Goal: Find specific page/section: Find specific page/section

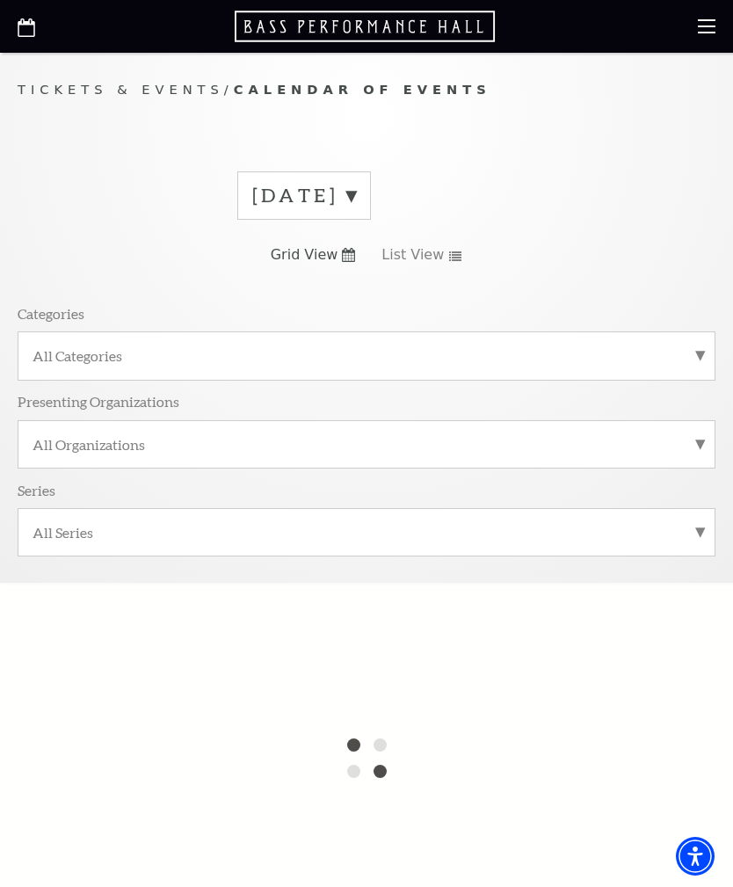
click at [452, 251] on use "List View" at bounding box center [455, 256] width 12 height 10
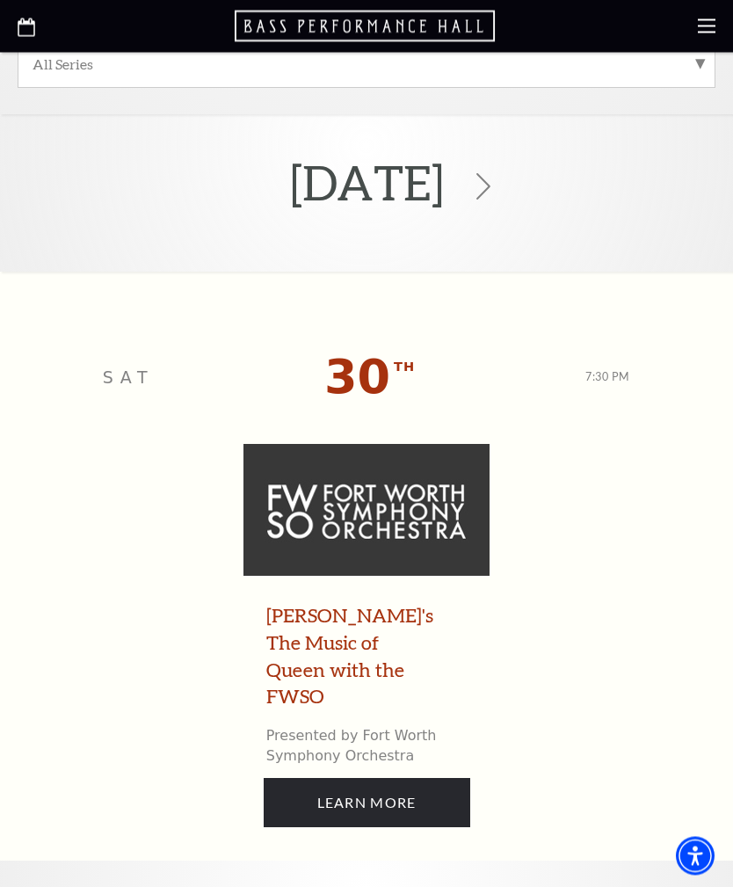
scroll to position [384, 0]
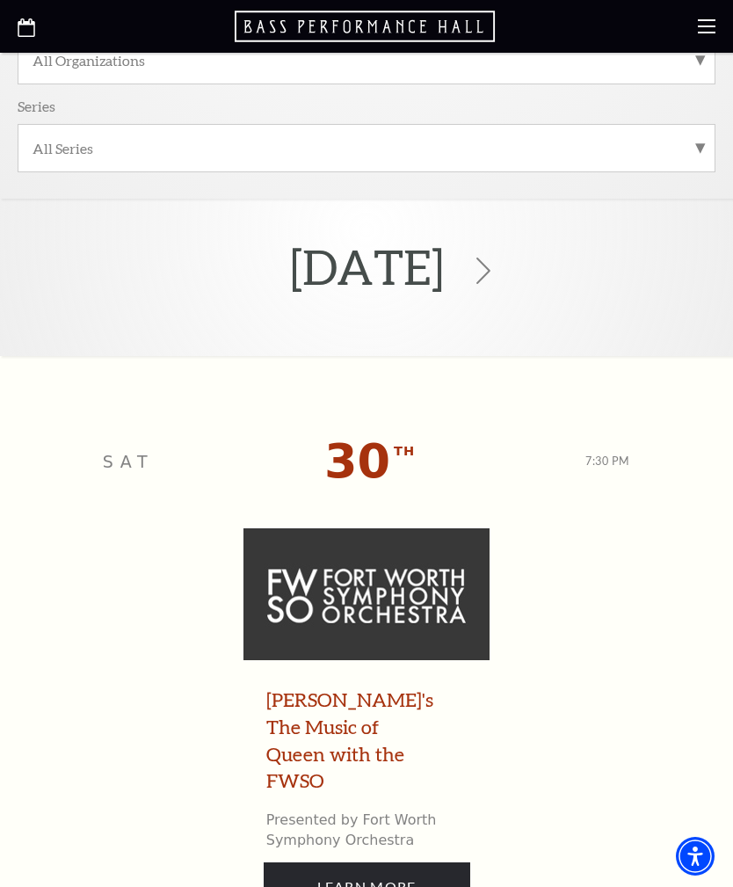
click at [497, 269] on icon at bounding box center [483, 271] width 26 height 26
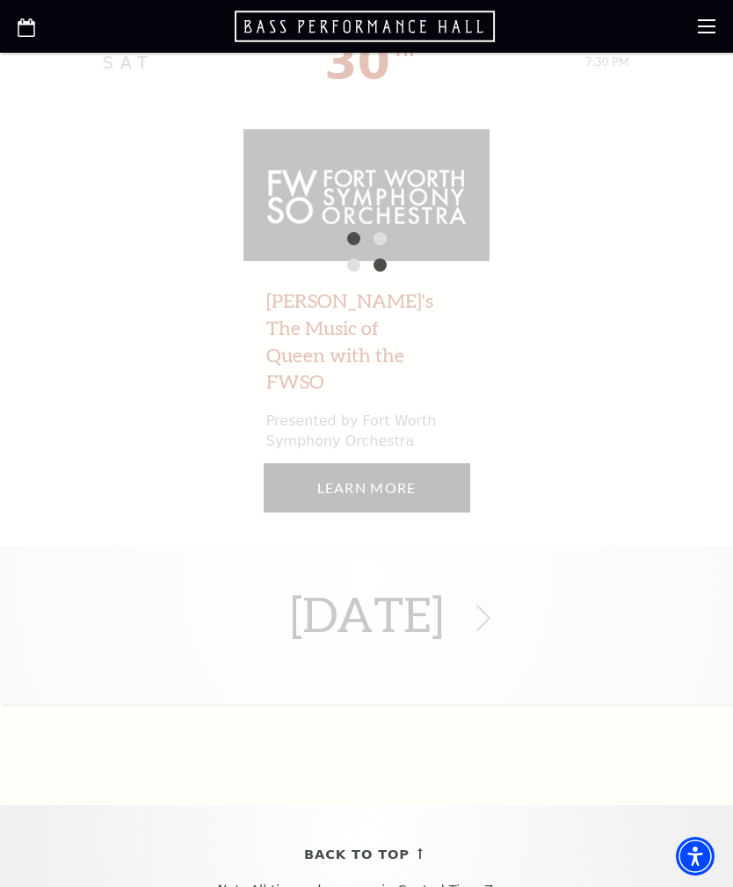
click at [607, 396] on div "[DATE] [DATE] 7:30 PM [PERSON_NAME]'s The Music of Queen with the FWSO Presente…" at bounding box center [366, 252] width 733 height 905
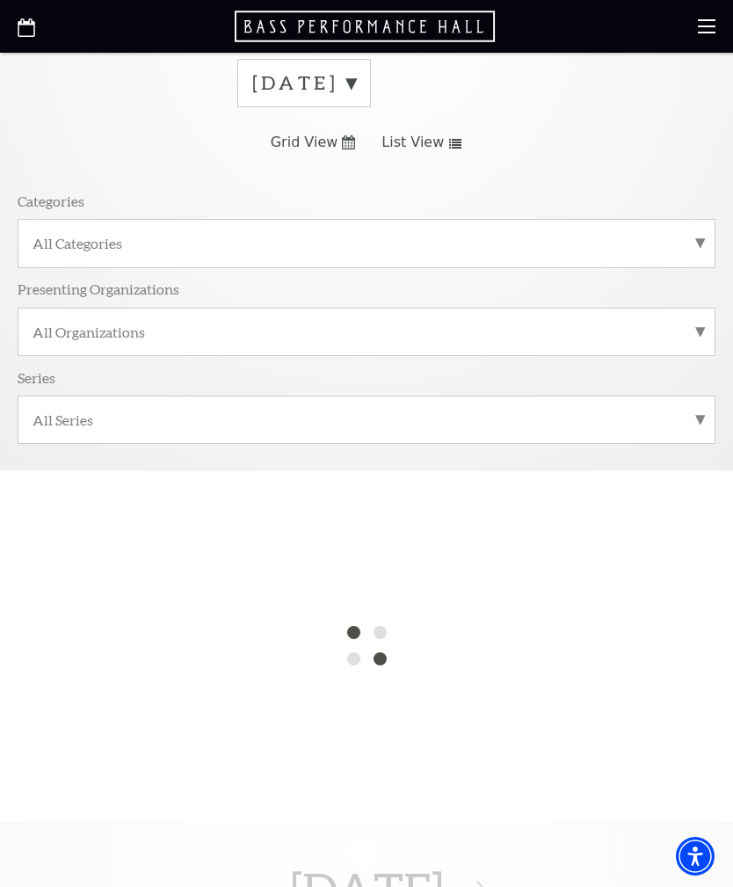
scroll to position [112, 0]
click at [448, 142] on icon "List View" at bounding box center [455, 145] width 14 height 10
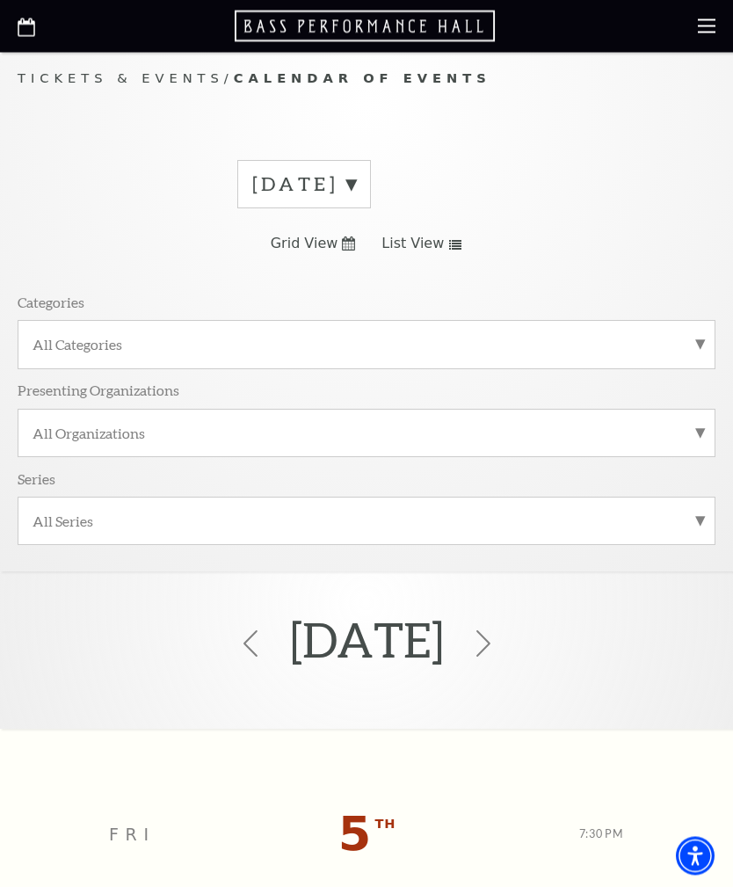
scroll to position [0, 0]
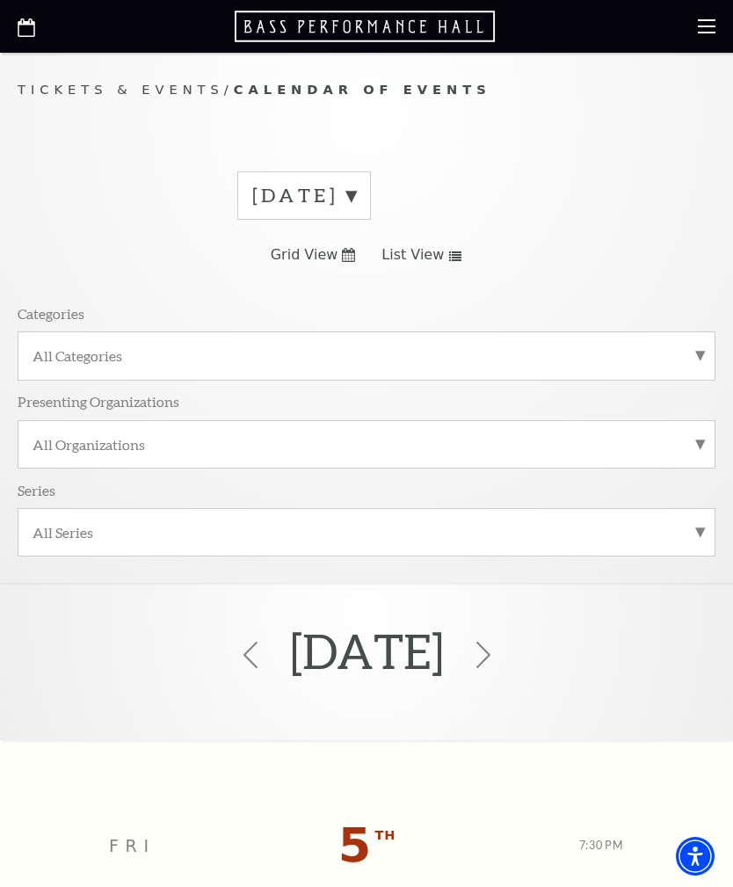
click at [356, 184] on label "[DATE]" at bounding box center [304, 195] width 104 height 27
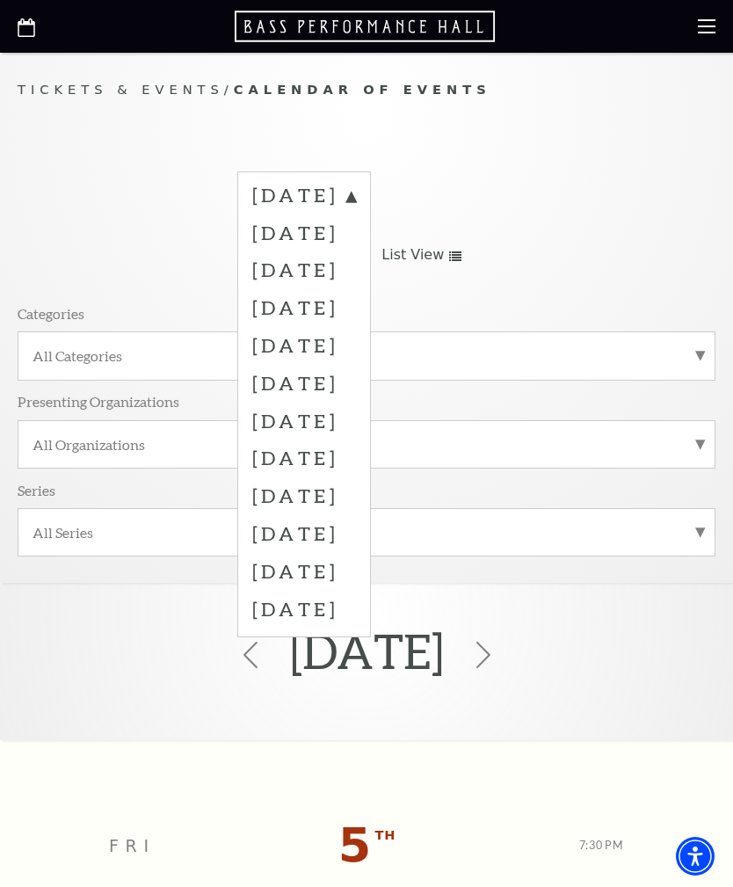
click at [356, 191] on label "[DATE]" at bounding box center [304, 198] width 104 height 32
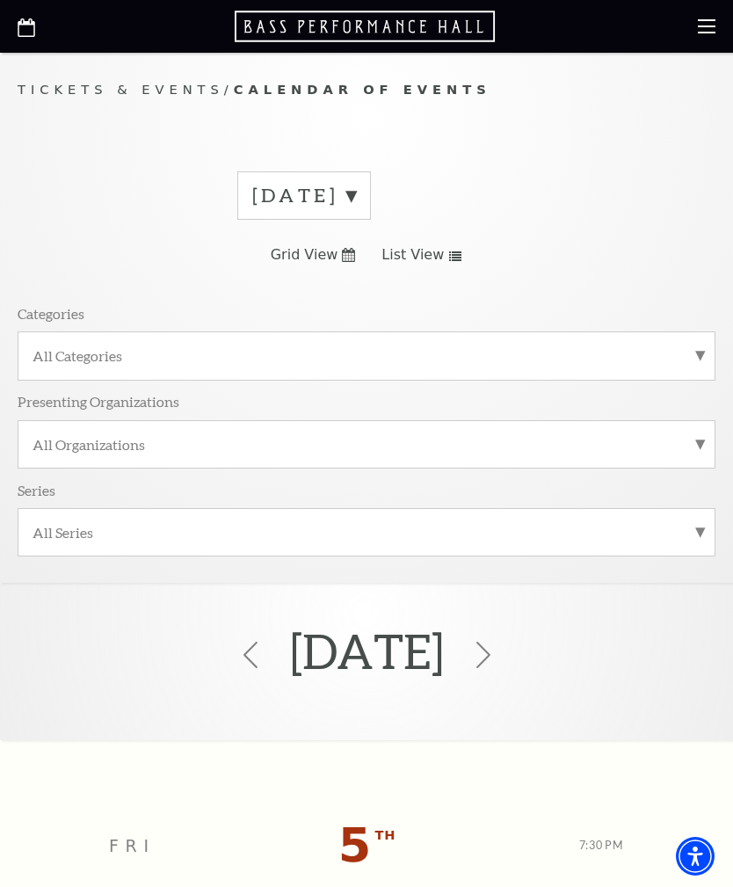
click at [580, 188] on div "[DATE] Grid View List View Categories All Categories Presenting Organizations A…" at bounding box center [367, 370] width 698 height 424
click at [596, 208] on div "[DATE] Grid View List View Categories All Categories Presenting Organizations A…" at bounding box center [367, 370] width 698 height 424
click at [237, 651] on icon at bounding box center [250, 655] width 26 height 26
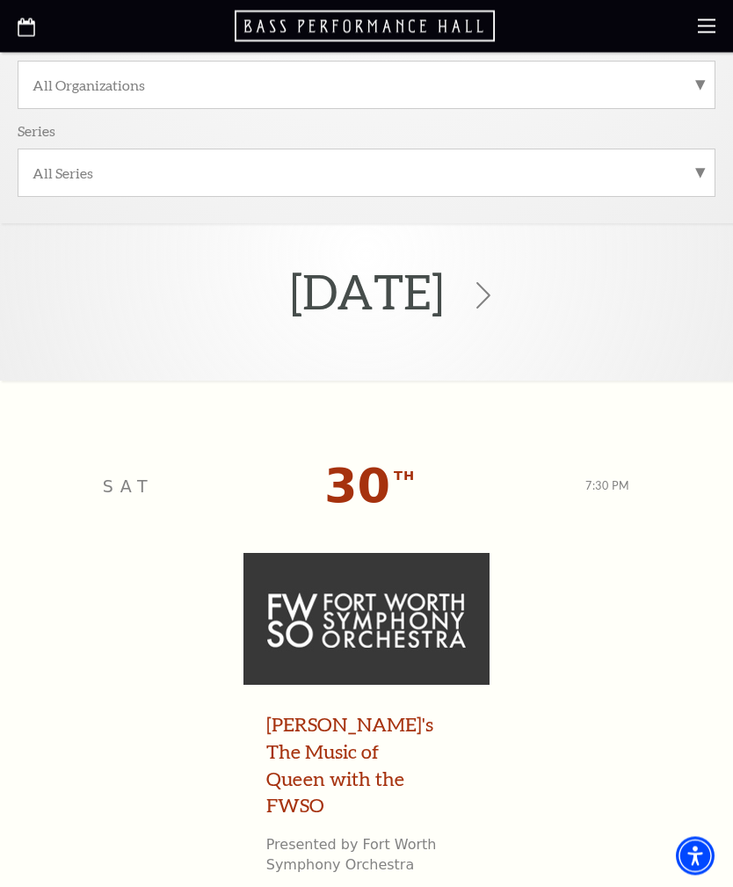
scroll to position [354, 0]
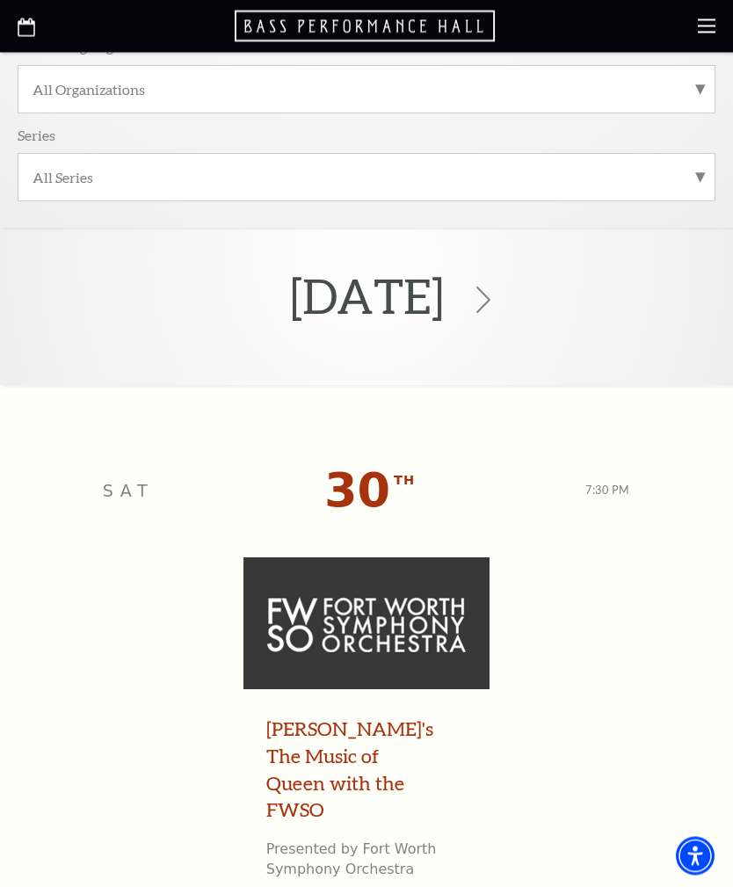
click at [127, 488] on p "Sat" at bounding box center [128, 491] width 51 height 25
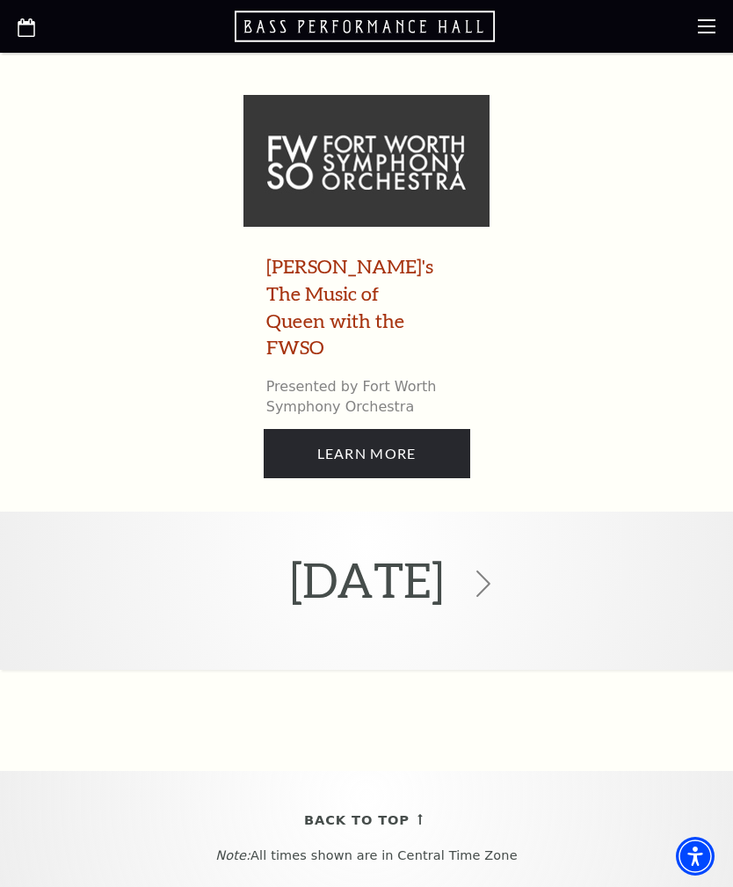
click at [497, 571] on icon at bounding box center [483, 584] width 26 height 26
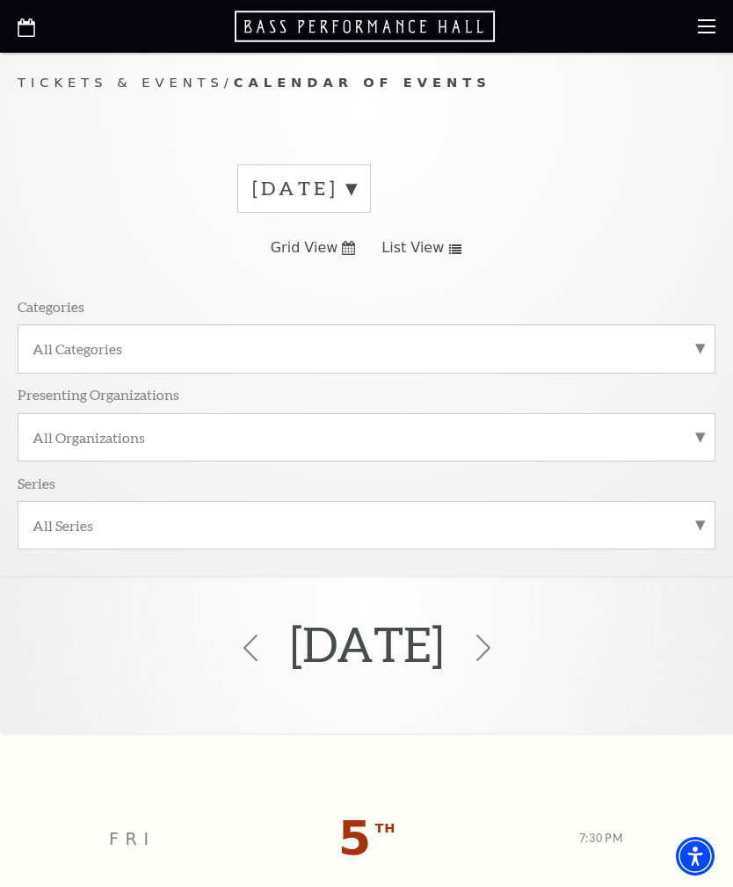
scroll to position [0, 0]
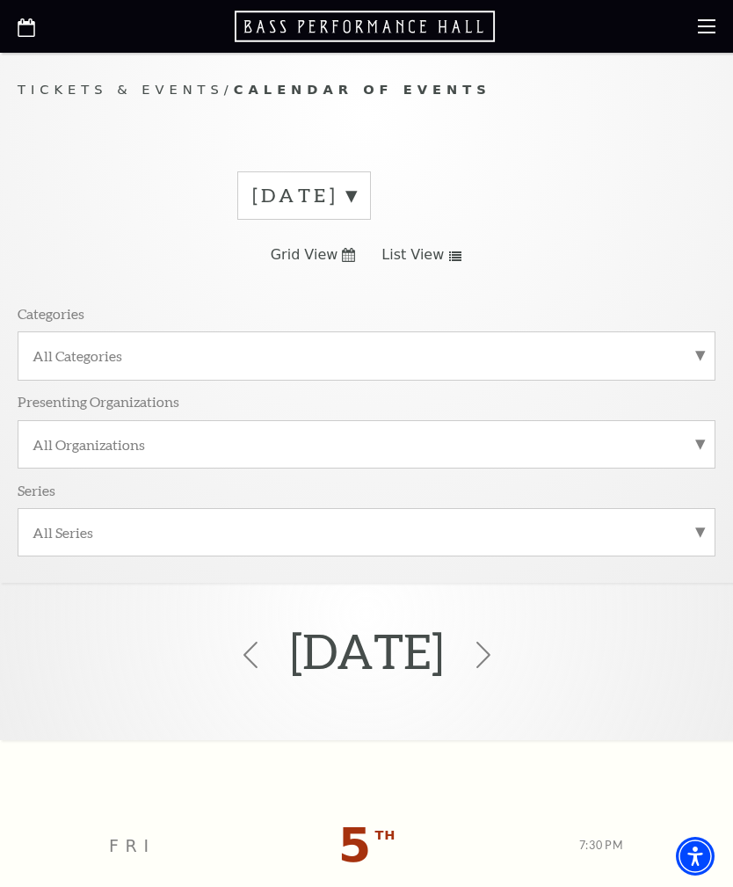
click at [324, 246] on span "Grid View" at bounding box center [305, 254] width 68 height 19
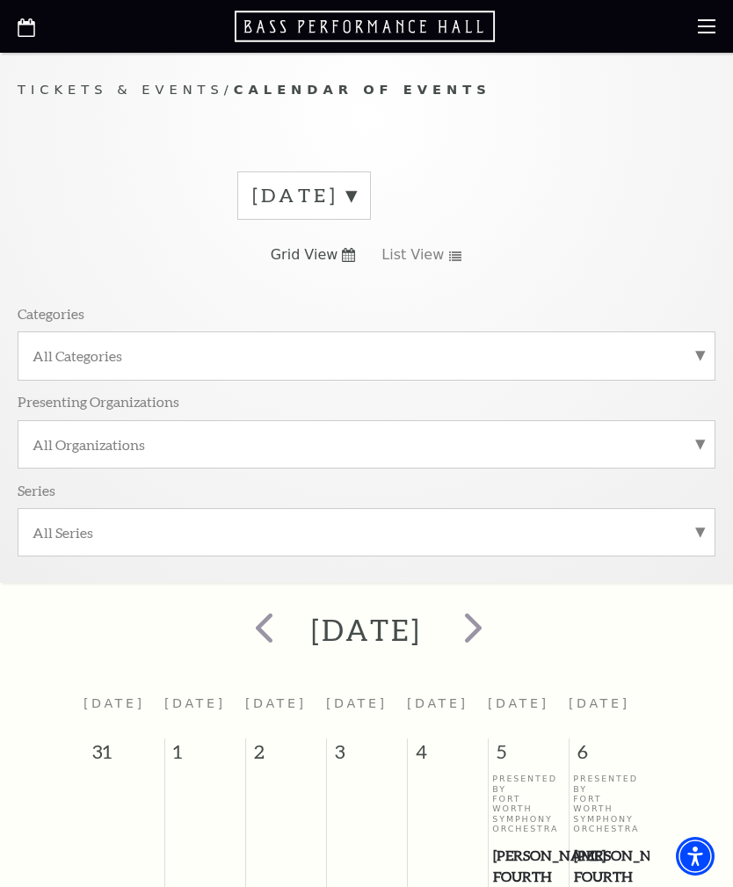
click at [354, 249] on icon "Grid View" at bounding box center [348, 255] width 13 height 14
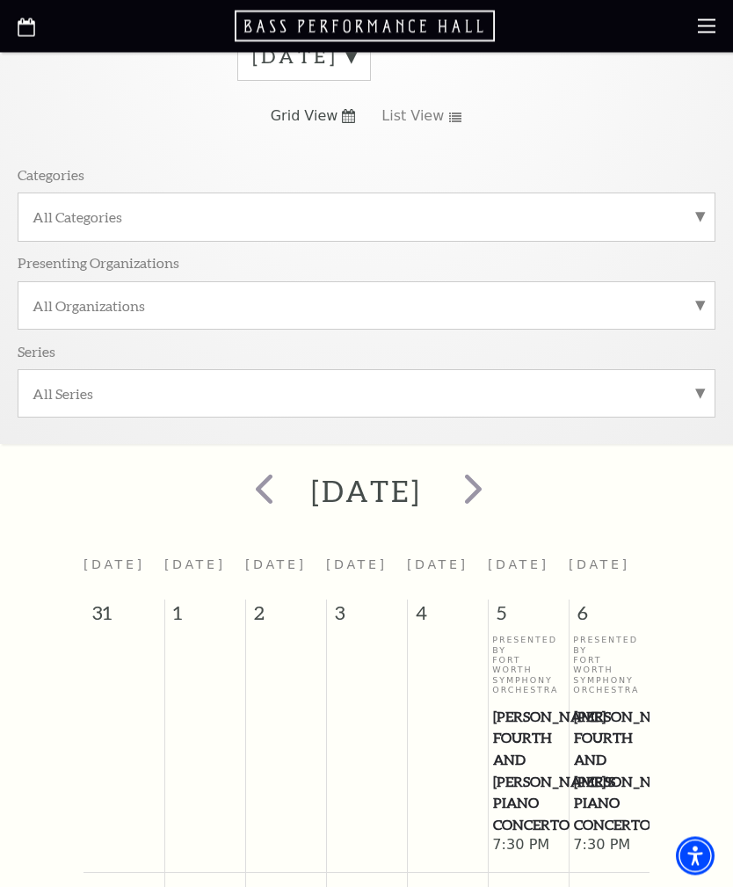
scroll to position [253, 0]
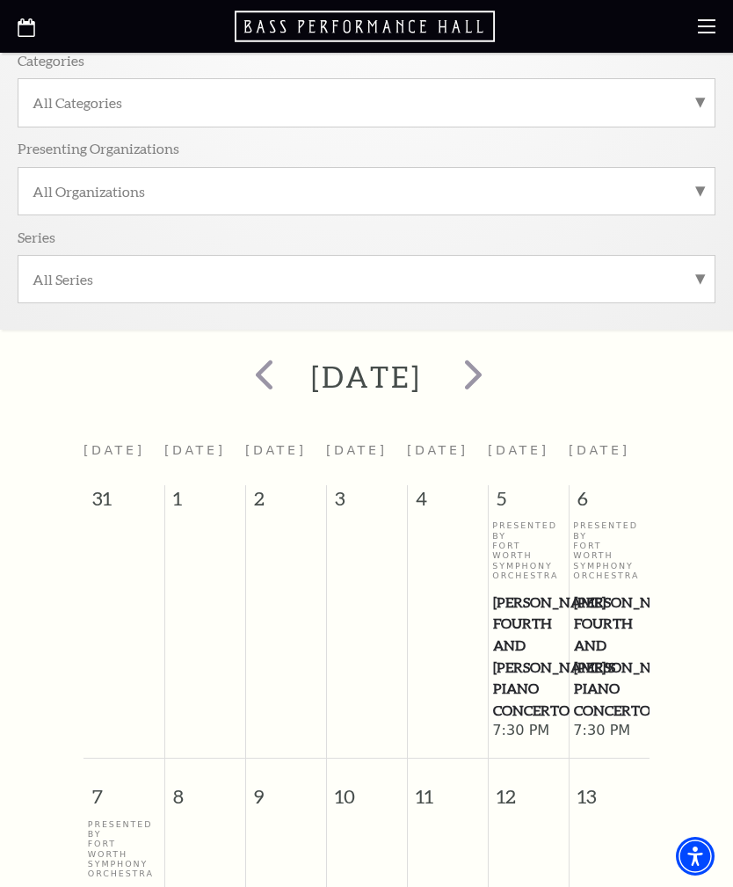
click at [239, 372] on span "prev" at bounding box center [264, 374] width 50 height 50
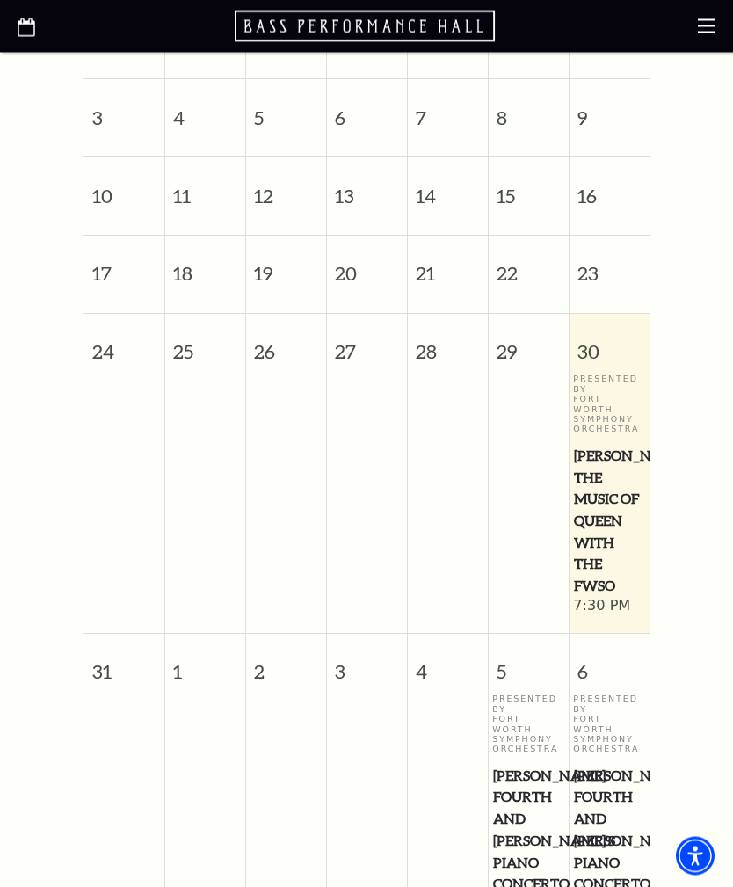
scroll to position [712, 0]
click at [526, 368] on span "29" at bounding box center [529, 344] width 80 height 61
click at [511, 363] on span "29" at bounding box center [529, 344] width 80 height 61
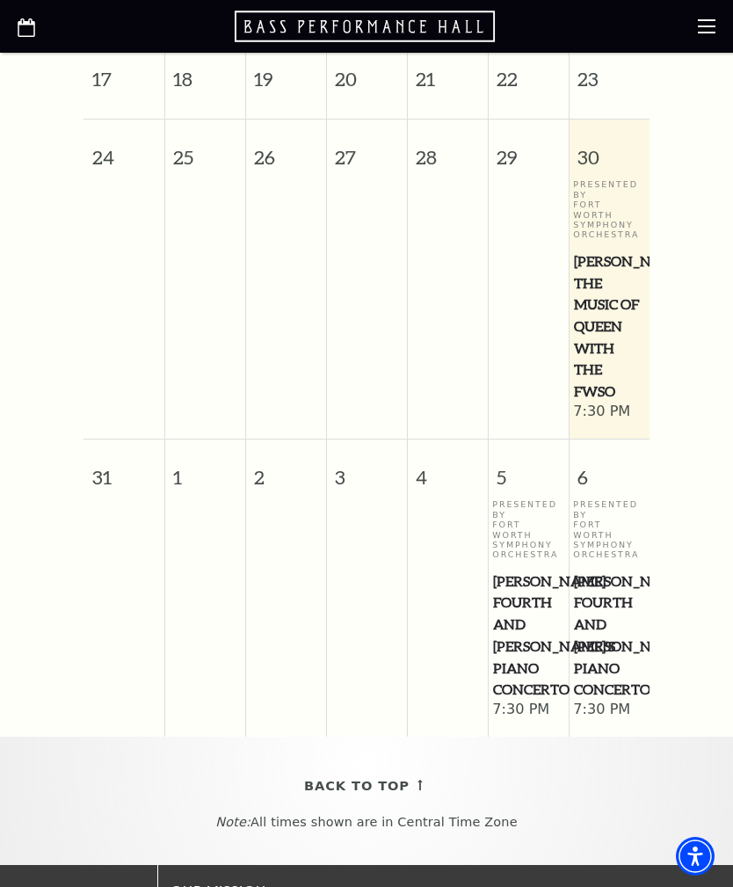
scroll to position [879, 0]
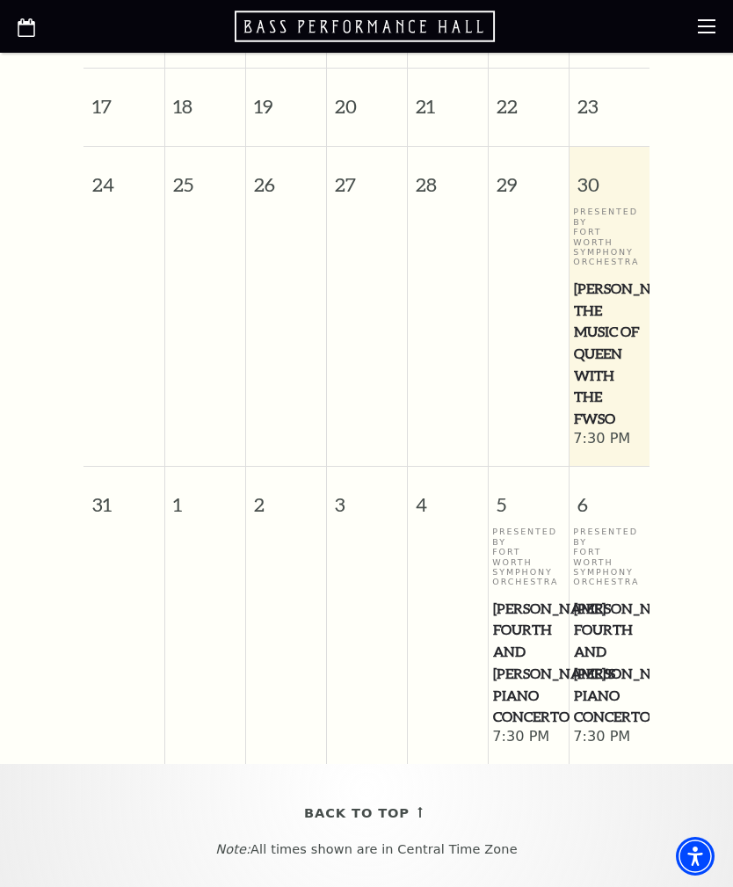
click at [511, 197] on span "29" at bounding box center [529, 177] width 80 height 61
click at [518, 180] on span "29" at bounding box center [529, 177] width 80 height 61
click at [539, 305] on td at bounding box center [528, 328] width 81 height 242
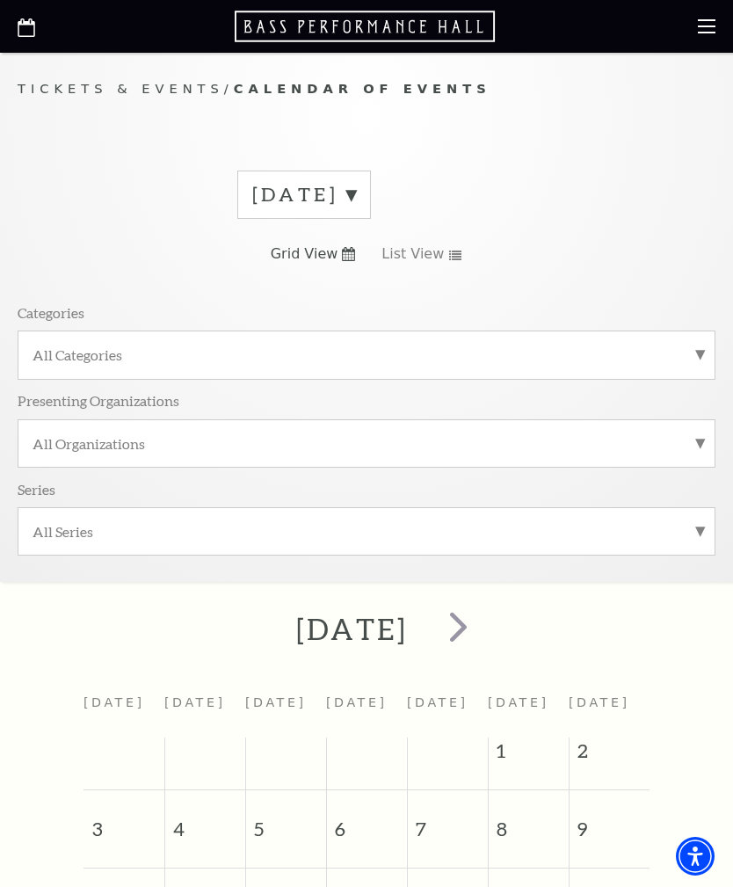
scroll to position [0, 0]
